Goal: Task Accomplishment & Management: Use online tool/utility

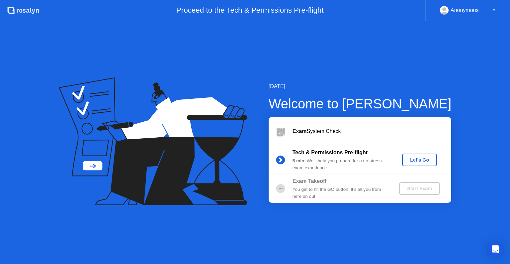
click at [414, 158] on div "Let's Go" at bounding box center [420, 159] width 30 height 5
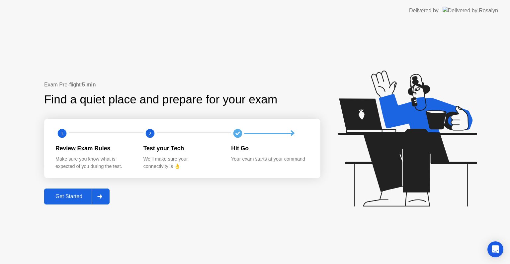
click at [77, 198] on div "Get Started" at bounding box center [68, 196] width 45 height 6
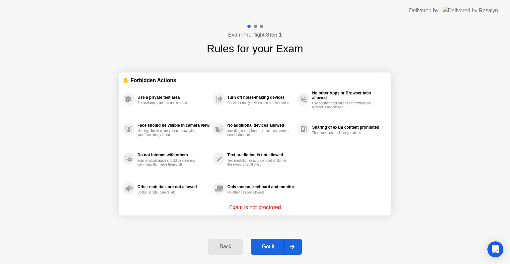
click at [63, 117] on div "Exam Pre-flight: Step 1 Rules for your Exam ✋ Forbidden Actions Use a private t…" at bounding box center [255, 142] width 510 height 242
click at [267, 248] on div "Got it" at bounding box center [268, 246] width 31 height 6
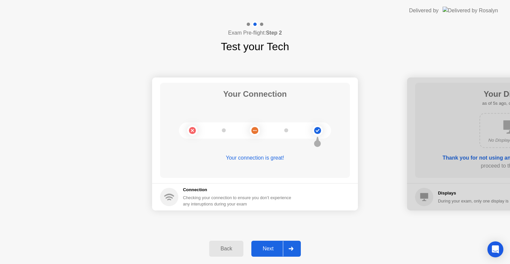
click at [324, 226] on div "Your Connection Your connection is great! Connection Checking your connection t…" at bounding box center [255, 143] width 510 height 179
click at [266, 247] on div "Next" at bounding box center [268, 248] width 30 height 6
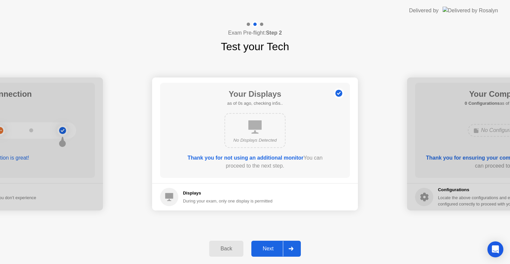
click at [266, 247] on div "Next" at bounding box center [268, 248] width 30 height 6
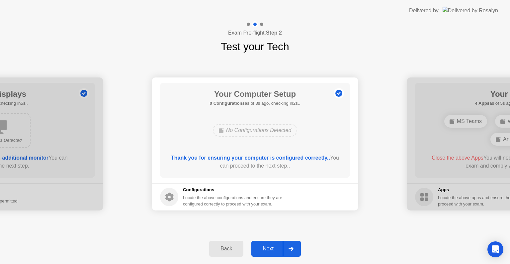
click at [266, 247] on div "Next" at bounding box center [268, 248] width 30 height 6
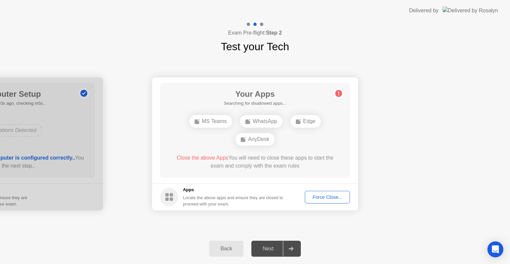
click at [329, 199] on div "Force Close..." at bounding box center [327, 196] width 40 height 5
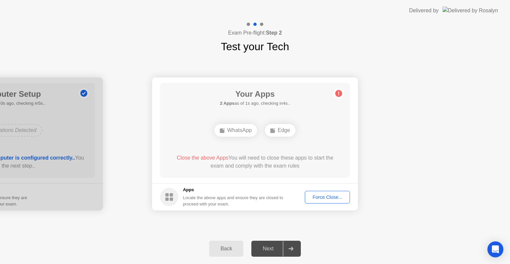
click at [267, 247] on div "Next" at bounding box center [268, 248] width 30 height 6
click at [325, 191] on button "Force Close..." at bounding box center [327, 197] width 45 height 13
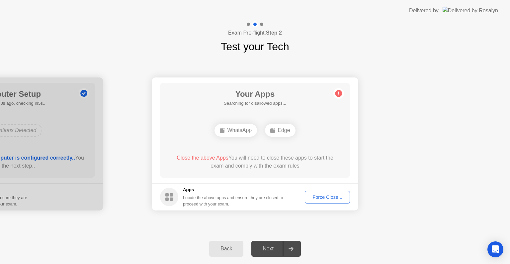
click at [239, 199] on div "Locate the above apps and ensure they are closed to proceed with your exam." at bounding box center [233, 200] width 101 height 13
click at [242, 128] on div "WhatsApp" at bounding box center [235, 130] width 42 height 13
click at [318, 197] on div "Force Close..." at bounding box center [327, 196] width 40 height 5
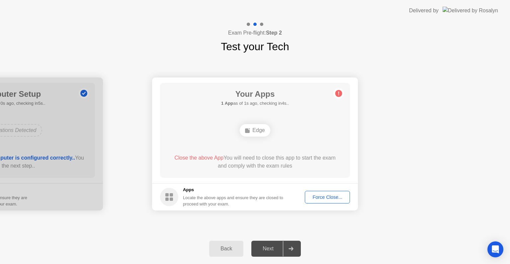
click at [317, 196] on div "Force Close..." at bounding box center [327, 196] width 40 height 5
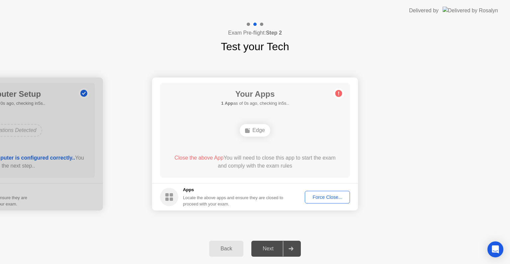
click at [339, 94] on icon at bounding box center [338, 94] width 1 height 4
click at [253, 131] on div "Edge" at bounding box center [255, 130] width 30 height 13
drag, startPoint x: 408, startPoint y: 240, endPoint x: 406, endPoint y: 237, distance: 3.9
click at [406, 237] on div "Back Next" at bounding box center [255, 248] width 510 height 31
click at [339, 94] on circle at bounding box center [338, 93] width 7 height 7
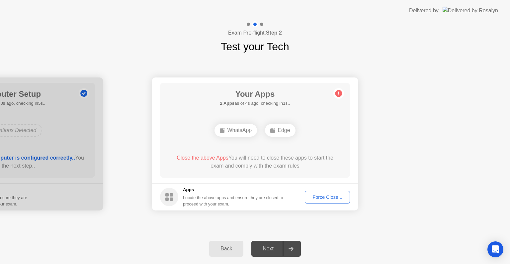
click at [332, 189] on footer "Apps Locate the above apps and ensure they are closed to proceed with your exam…" at bounding box center [255, 196] width 206 height 27
click at [329, 198] on div "Force Close..." at bounding box center [327, 196] width 40 height 5
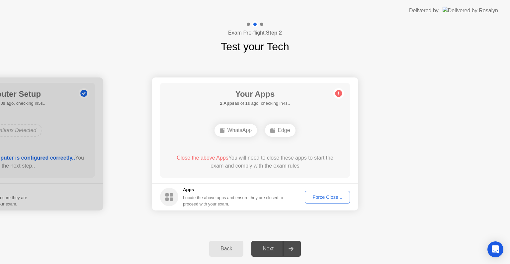
click at [330, 197] on div "Force Close..." at bounding box center [327, 196] width 40 height 5
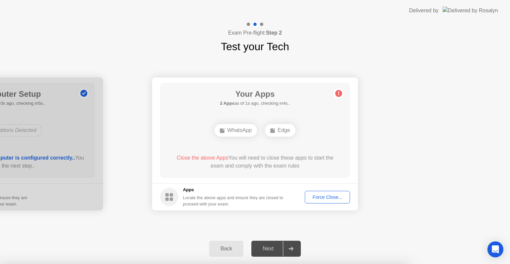
click at [330, 263] on div at bounding box center [255, 264] width 510 height 0
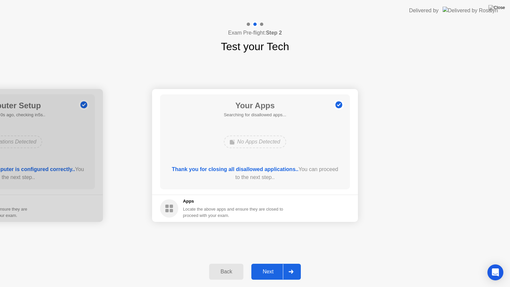
click at [274, 263] on div "Next" at bounding box center [268, 272] width 30 height 6
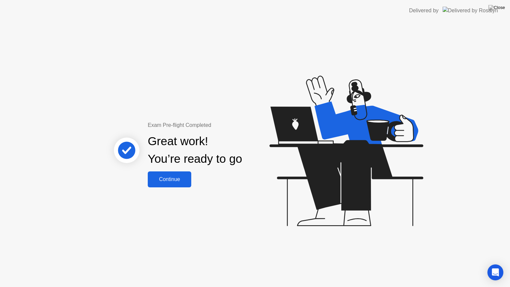
click at [166, 180] on div "Continue" at bounding box center [170, 179] width 40 height 6
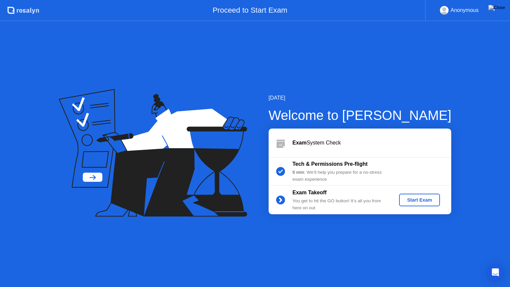
click at [417, 202] on div "Start Exam" at bounding box center [420, 199] width 36 height 5
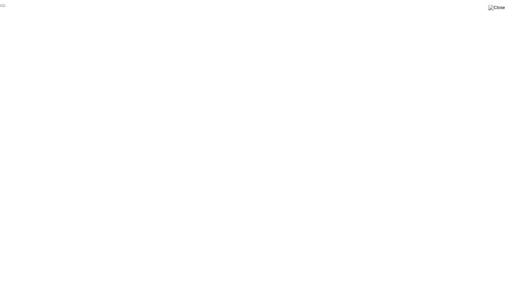
click div "End Proctoring Session"
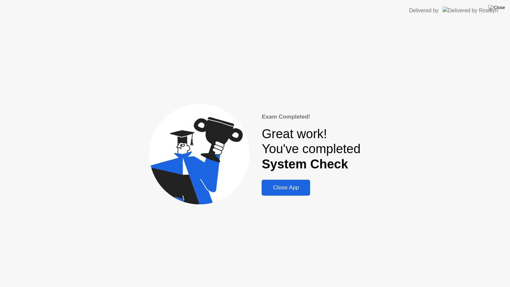
click at [290, 184] on div "Close App" at bounding box center [286, 187] width 44 height 7
